Goal: Task Accomplishment & Management: Manage account settings

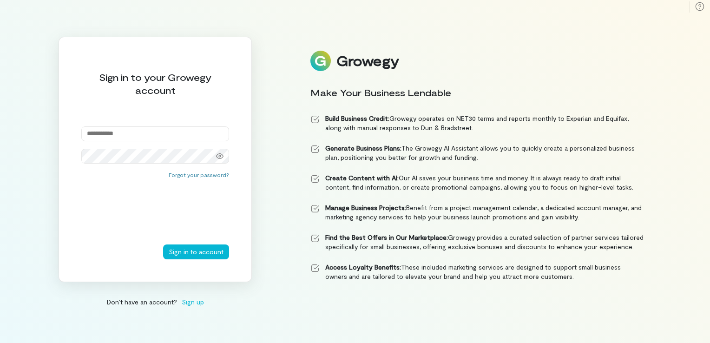
click at [132, 139] on input "email" at bounding box center [155, 133] width 148 height 15
type input "**********"
click at [163, 244] on button "Sign in to account" at bounding box center [196, 251] width 66 height 15
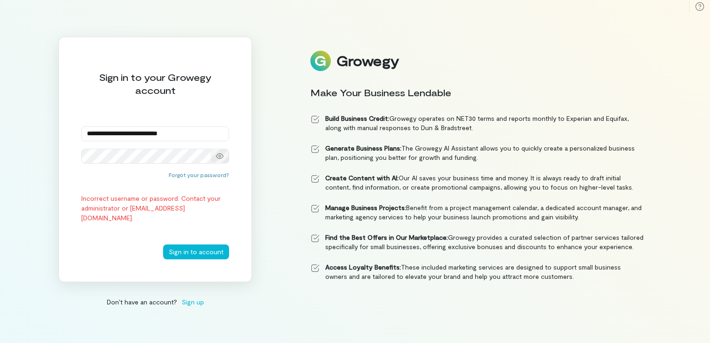
click at [222, 156] on icon at bounding box center [219, 155] width 7 height 7
click at [194, 258] on button "Sign in to account" at bounding box center [196, 251] width 66 height 15
click at [163, 244] on button "Sign in to account" at bounding box center [196, 251] width 66 height 15
click at [193, 178] on div "Forgot your password? Incorrect username or password. Contact your administrato…" at bounding box center [155, 207] width 148 height 73
click at [192, 175] on button "Forgot your password?" at bounding box center [199, 174] width 60 height 7
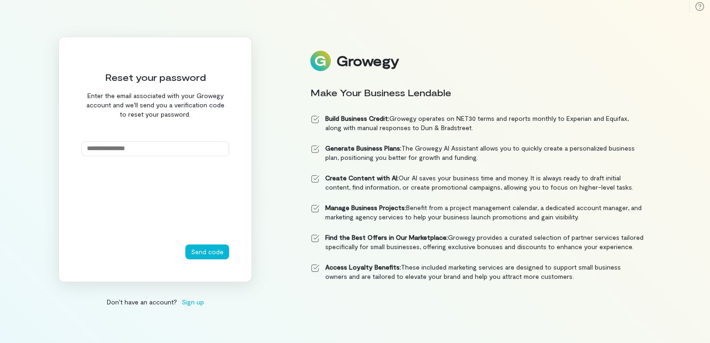
click at [146, 147] on input "email" at bounding box center [155, 148] width 148 height 15
type input "**********"
click at [212, 251] on button "Send code" at bounding box center [207, 251] width 44 height 15
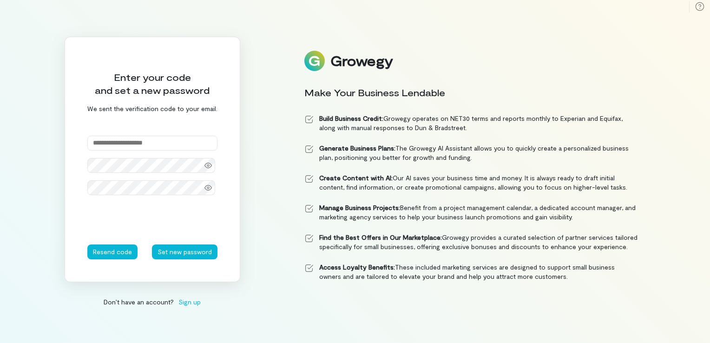
click at [126, 143] on input "text" at bounding box center [152, 143] width 130 height 15
paste input "******"
type input "******"
click at [208, 163] on icon at bounding box center [208, 166] width 7 height 6
click at [212, 189] on div at bounding box center [208, 187] width 19 height 13
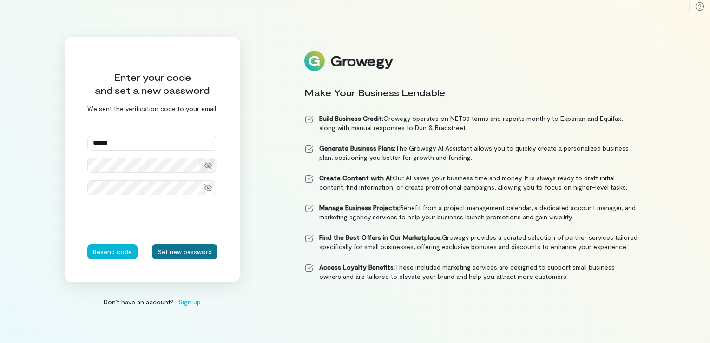
click at [183, 250] on button "Set new password" at bounding box center [185, 251] width 66 height 15
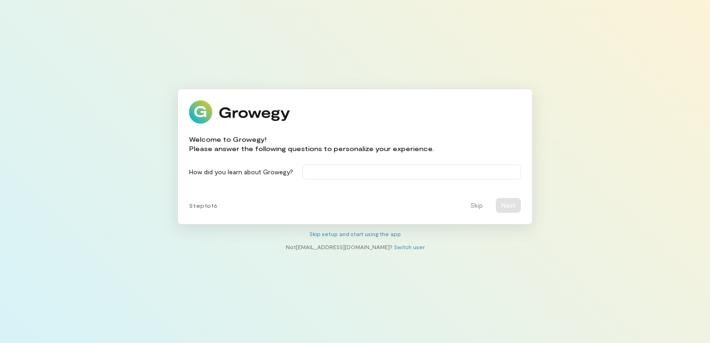
click at [489, 207] on div "Step 1 of 6 Skip Next" at bounding box center [355, 205] width 332 height 15
click at [477, 207] on button "Skip" at bounding box center [477, 205] width 24 height 15
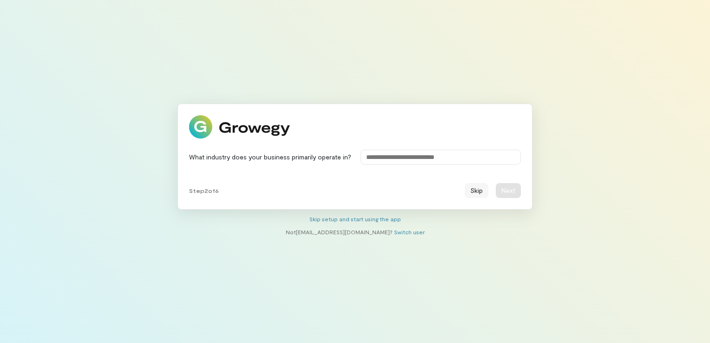
click at [482, 189] on button "Skip" at bounding box center [477, 190] width 24 height 15
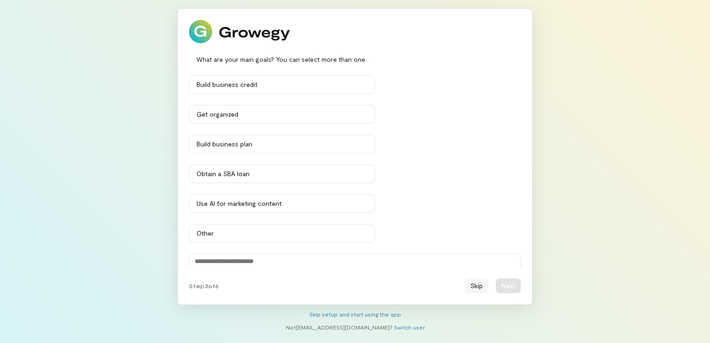
click at [478, 286] on button "Skip" at bounding box center [477, 285] width 24 height 15
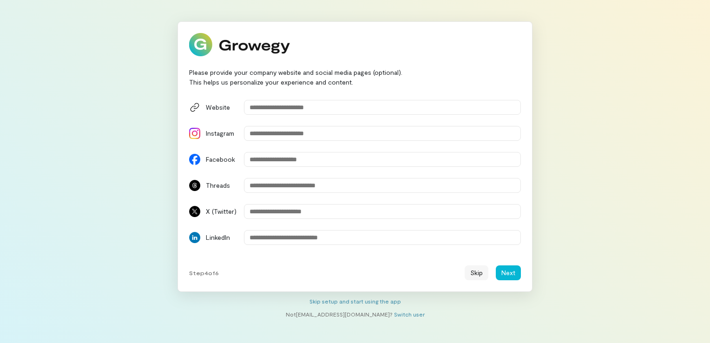
click at [476, 271] on button "Skip" at bounding box center [477, 272] width 24 height 15
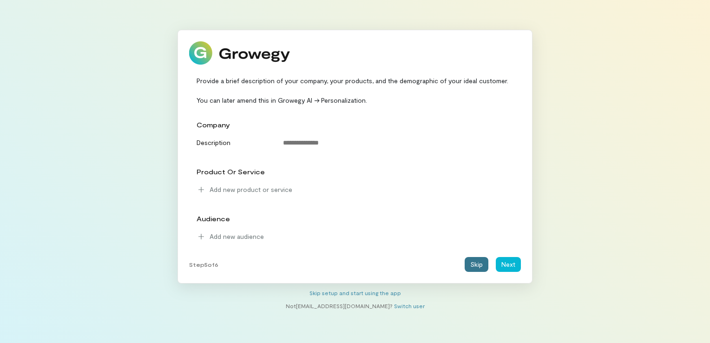
click at [476, 271] on button "Skip" at bounding box center [477, 264] width 24 height 15
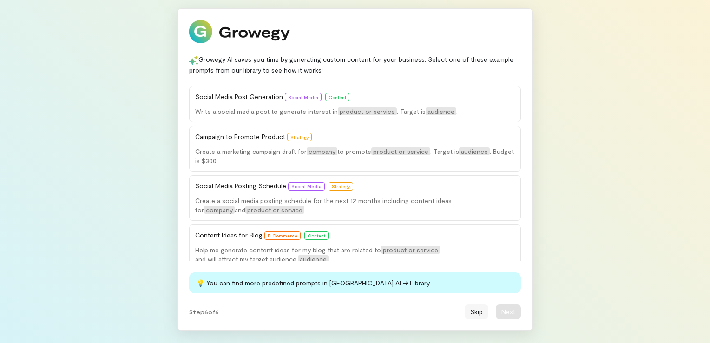
click at [476, 313] on button "Skip" at bounding box center [477, 311] width 24 height 15
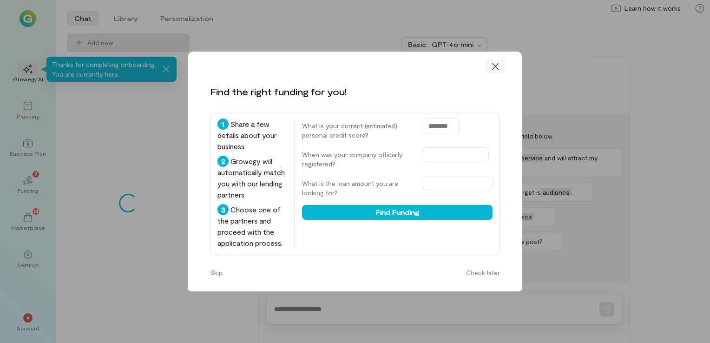
click at [494, 63] on icon at bounding box center [495, 66] width 7 height 7
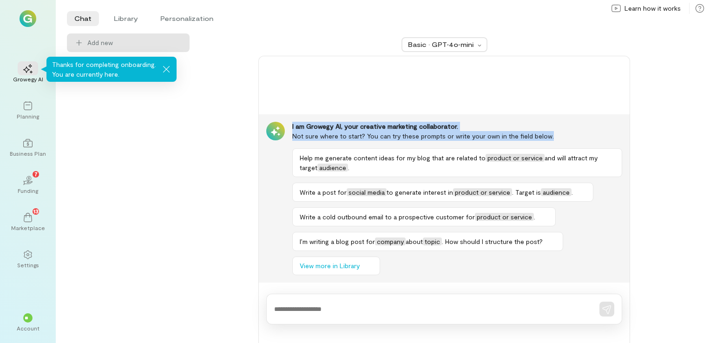
drag, startPoint x: 712, startPoint y: 179, endPoint x: 712, endPoint y: 234, distance: 54.4
click at [710, 234] on html "Growegy AI Thanks for completing onboarding. You are currently here. Planning B…" at bounding box center [355, 171] width 710 height 343
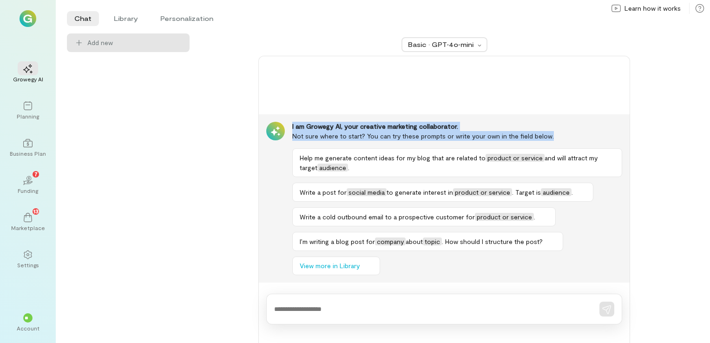
drag, startPoint x: 712, startPoint y: 234, endPoint x: 674, endPoint y: 150, distance: 91.7
click at [674, 150] on div "Basic · GPT‑4o‑mini I am Growegy AI, your creative marketing collaborator. Not …" at bounding box center [444, 188] width 487 height 310
click at [221, 184] on div "Basic · GPT‑4o‑mini I am Growegy AI, your creative marketing collaborator. Not …" at bounding box center [444, 188] width 487 height 310
